Goal: Task Accomplishment & Management: Complete application form

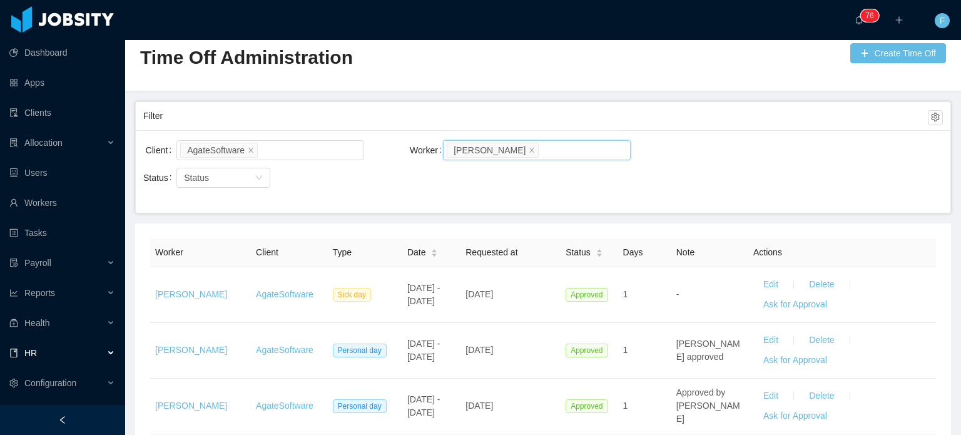
scroll to position [21, 0]
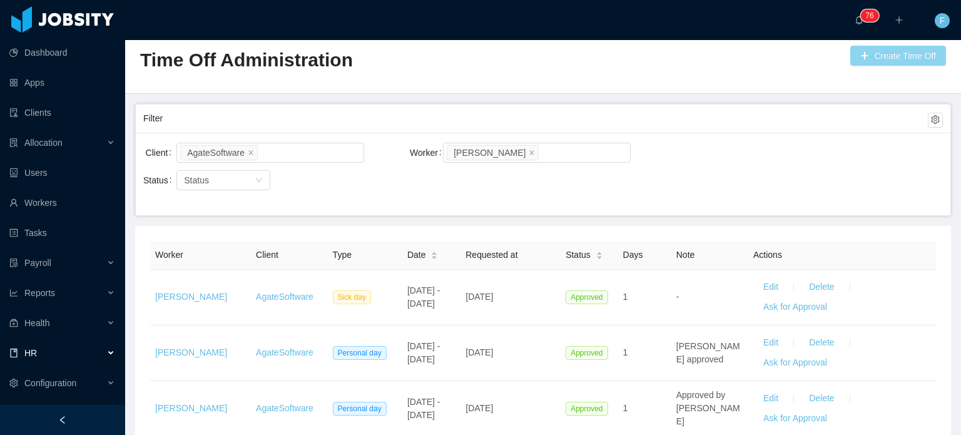
click at [899, 53] on button "Create Time Off" at bounding box center [899, 56] width 96 height 20
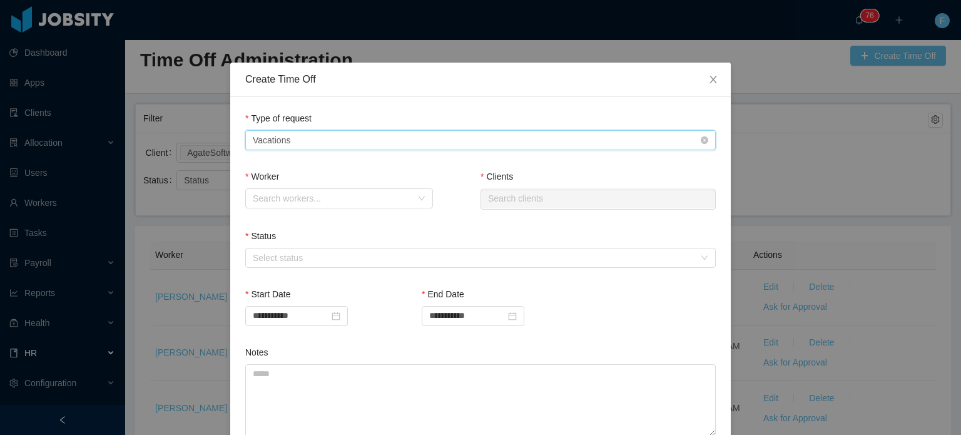
click at [559, 137] on div "Type of Request Vacations" at bounding box center [477, 140] width 448 height 19
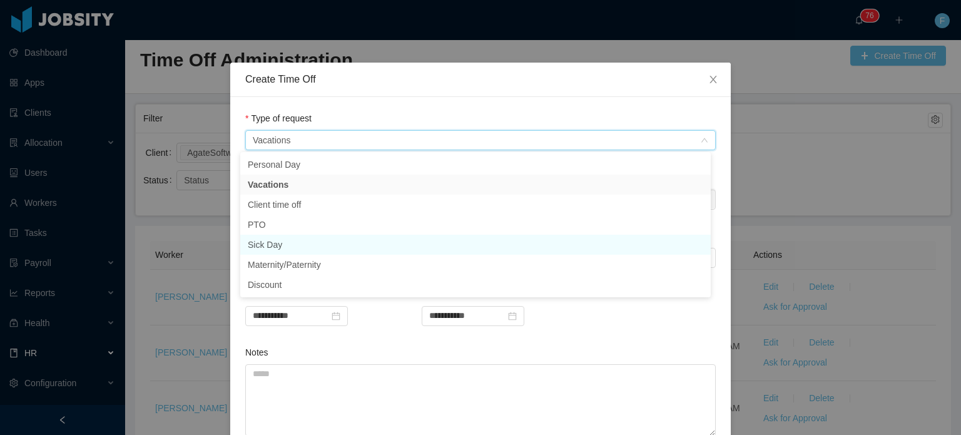
click at [282, 245] on li "Sick Day" at bounding box center [475, 245] width 471 height 20
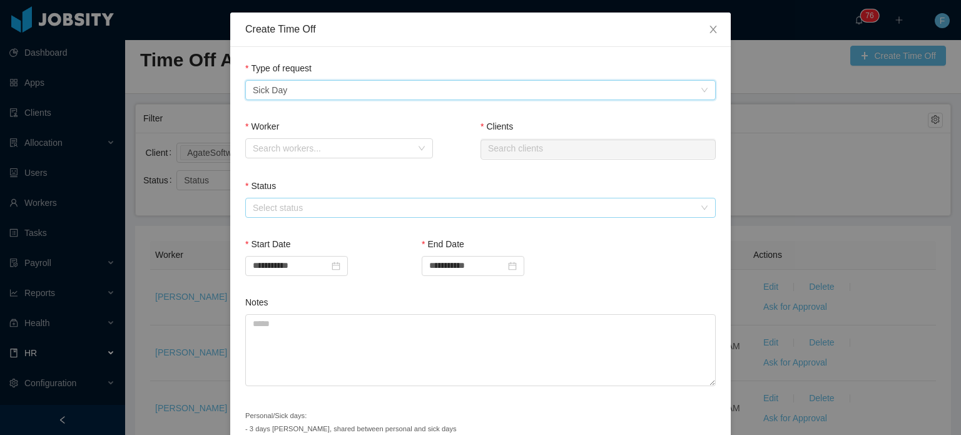
scroll to position [55, 0]
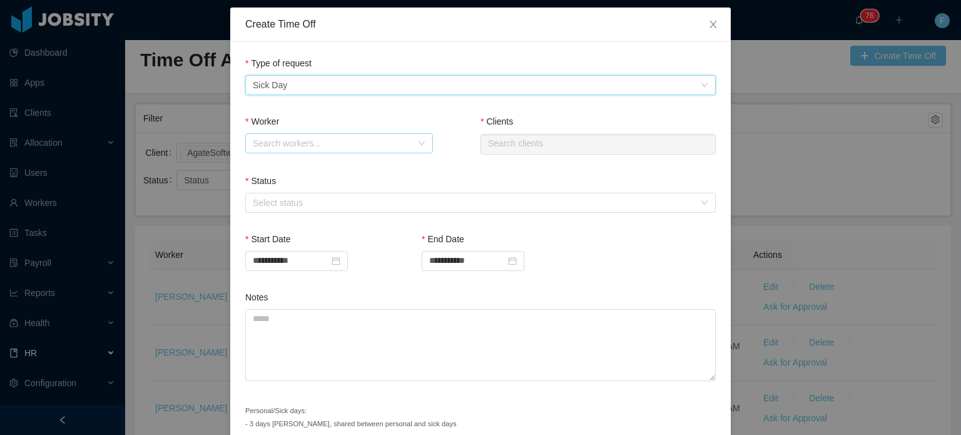
click at [348, 147] on div "Search workers..." at bounding box center [332, 143] width 159 height 13
type input "*"
type input "******"
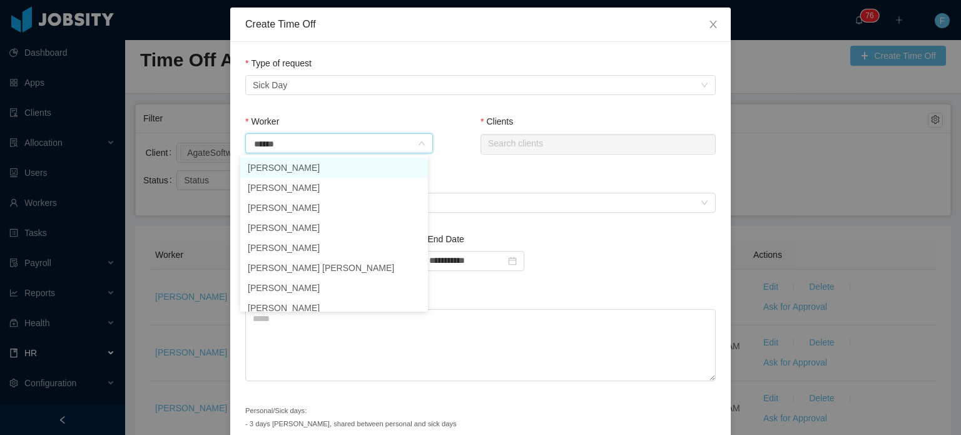
click at [323, 165] on li "[PERSON_NAME]" at bounding box center [334, 168] width 188 height 20
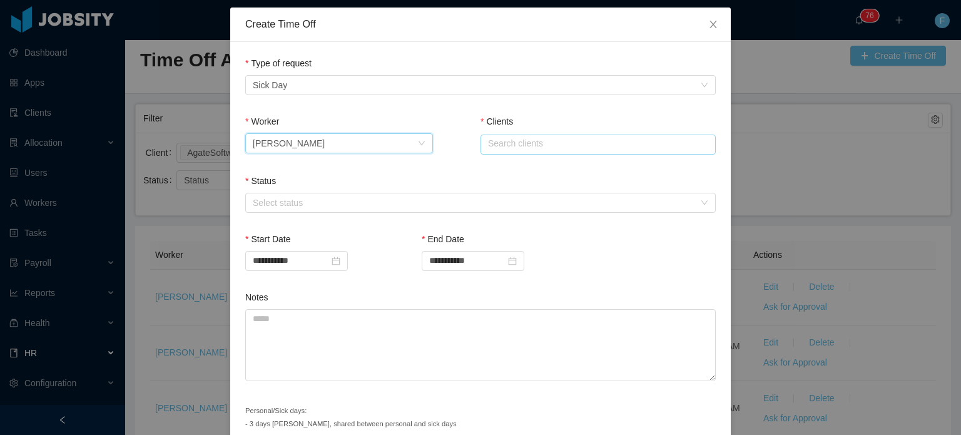
click at [513, 143] on input "text" at bounding box center [598, 145] width 235 height 20
click at [511, 169] on li "AgateSoftware" at bounding box center [593, 168] width 235 height 20
click at [481, 201] on div "Select status" at bounding box center [474, 203] width 442 height 13
type input "**********"
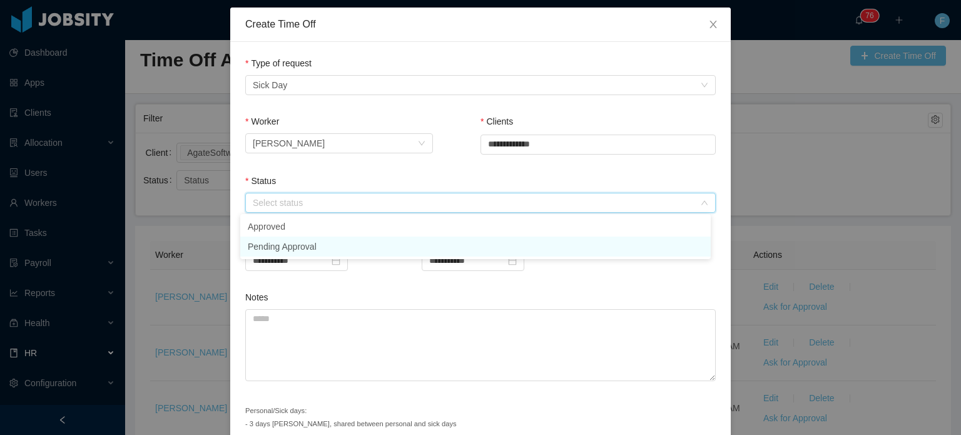
click at [429, 242] on li "Pending Approval" at bounding box center [475, 247] width 471 height 20
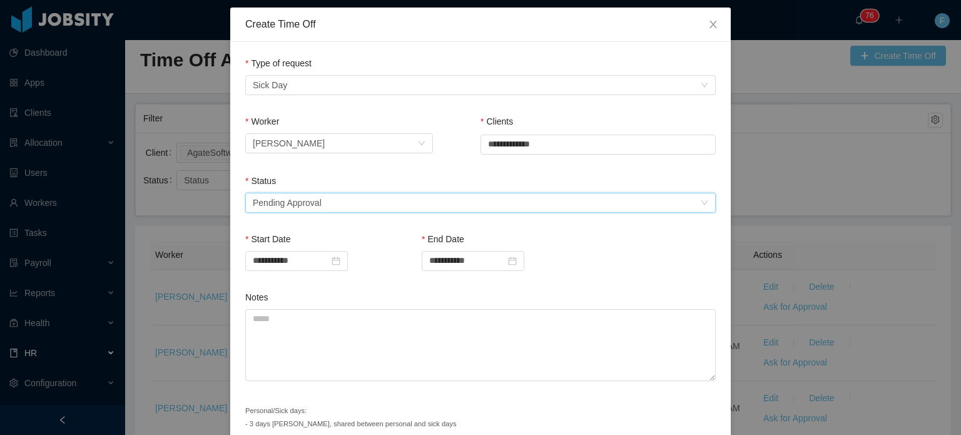
scroll to position [111, 0]
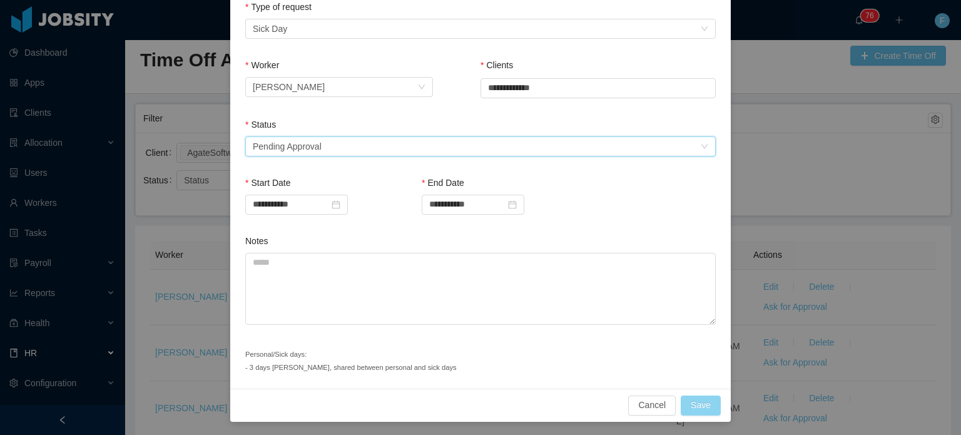
click at [688, 398] on button "Save" at bounding box center [701, 406] width 40 height 20
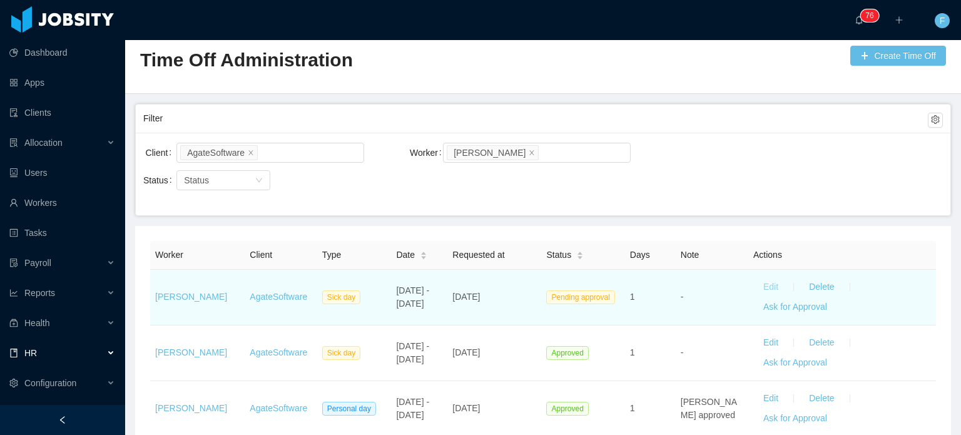
click at [762, 287] on button "Edit" at bounding box center [771, 287] width 35 height 20
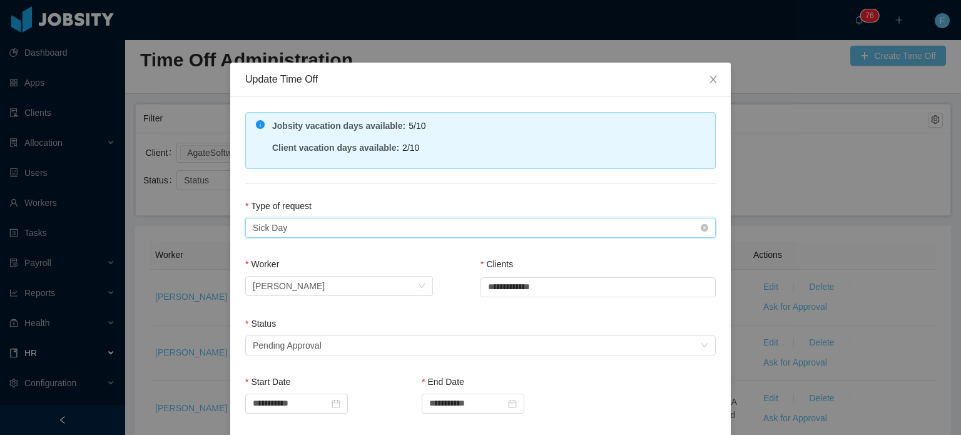
click at [456, 225] on div "Type of Request Sick Day" at bounding box center [477, 227] width 448 height 19
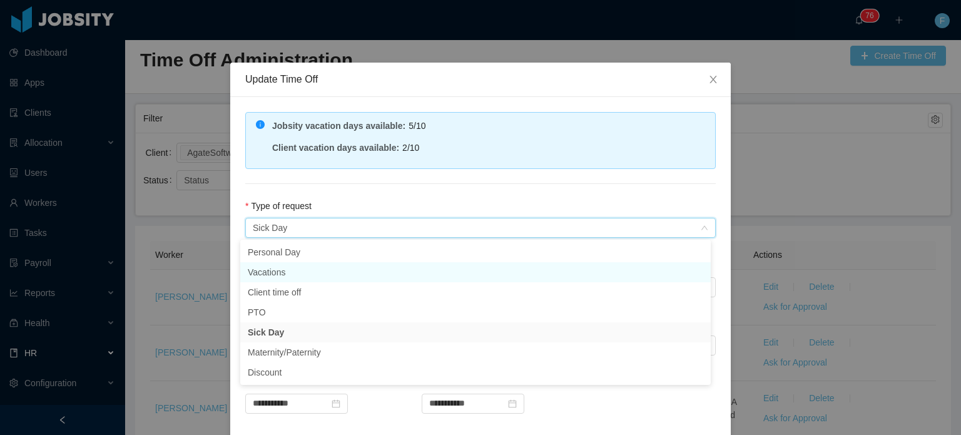
click at [304, 269] on li "Vacations" at bounding box center [475, 272] width 471 height 20
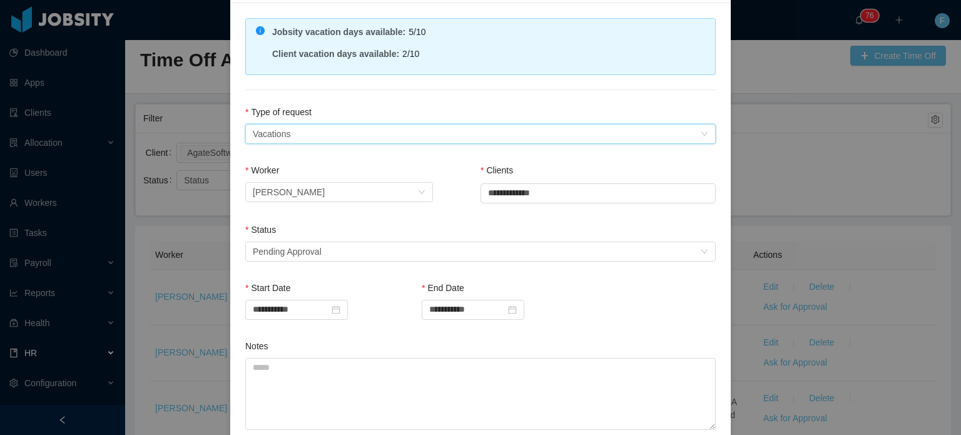
scroll to position [95, 0]
click at [384, 245] on div "Select status Pending Approval" at bounding box center [477, 251] width 448 height 19
click at [341, 220] on div "Worker Search workers... [PERSON_NAME]" at bounding box center [343, 192] width 196 height 58
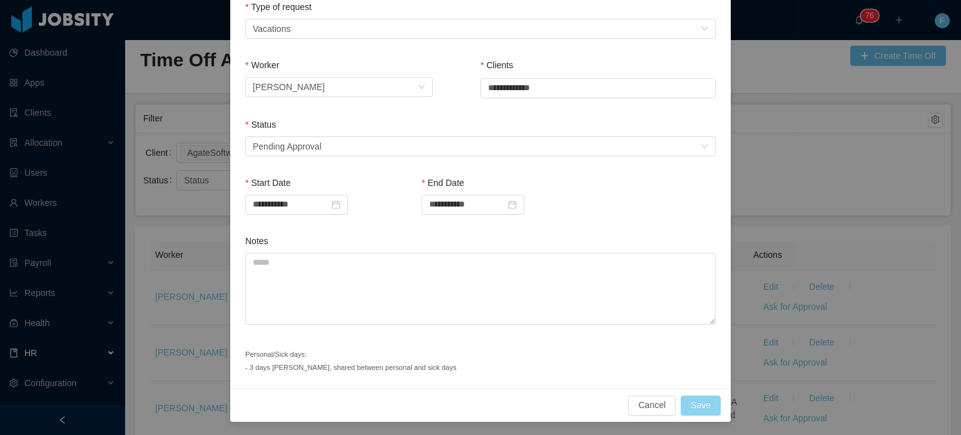
click at [697, 401] on button "Save" at bounding box center [701, 406] width 40 height 20
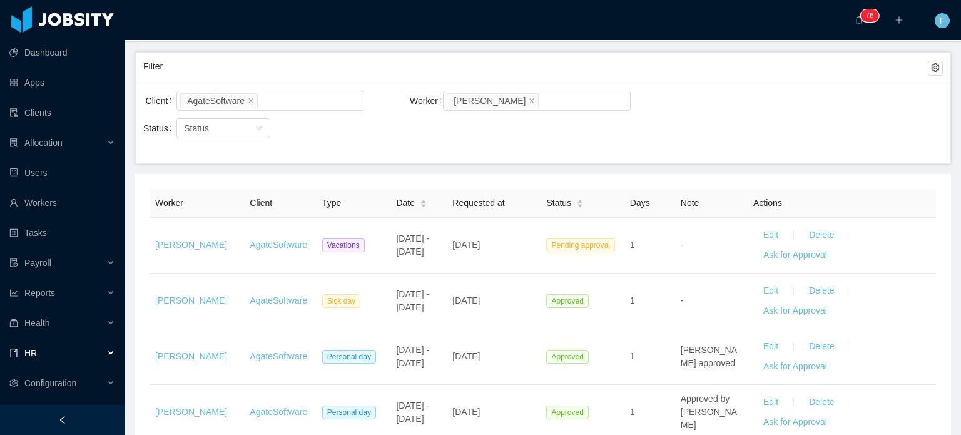
scroll to position [73, 0]
